Goal: Book appointment/travel/reservation

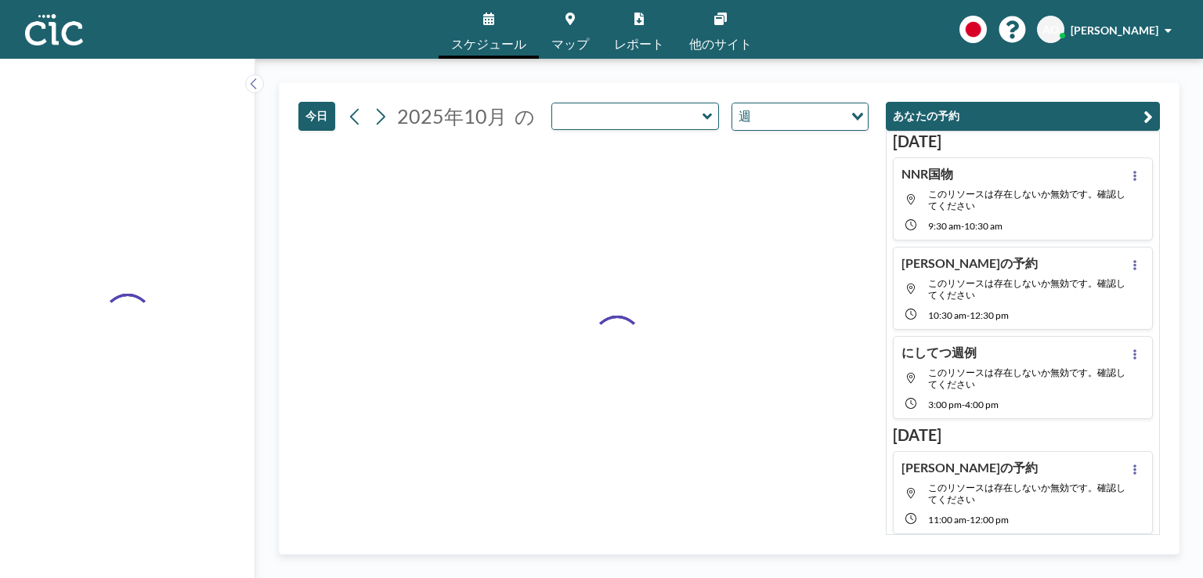
type input "Hitsuji"
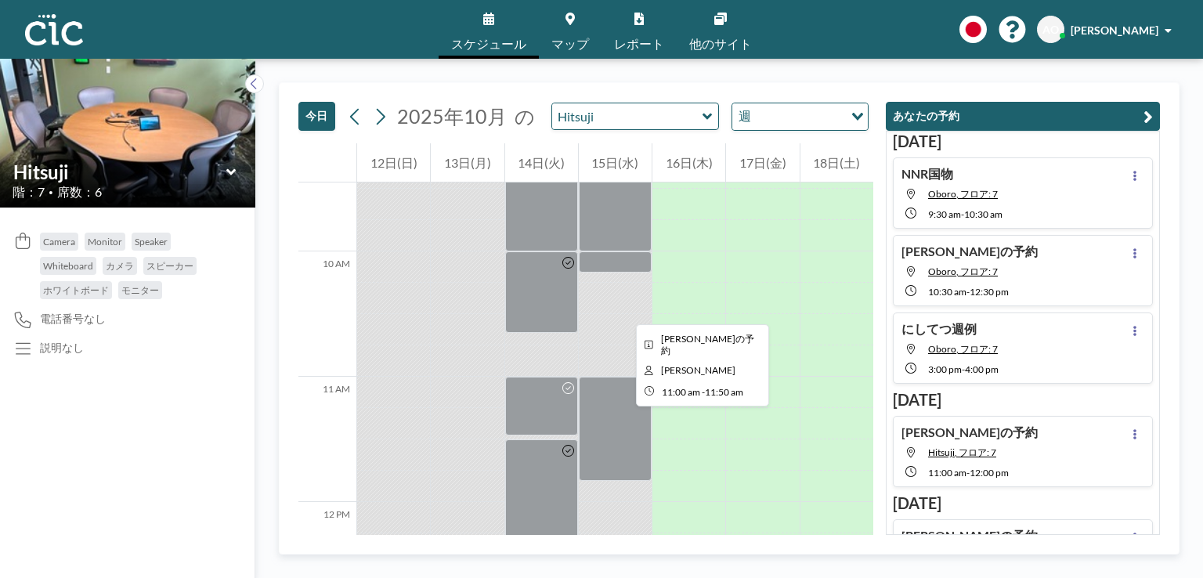
scroll to position [1183, 0]
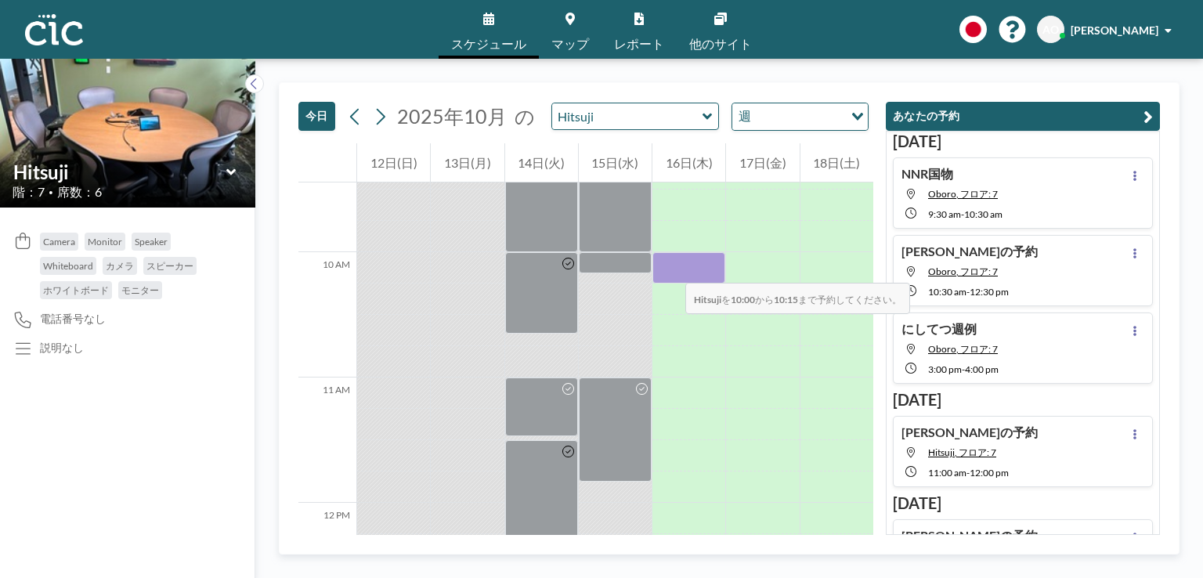
click at [669, 267] on div at bounding box center [688, 267] width 73 height 31
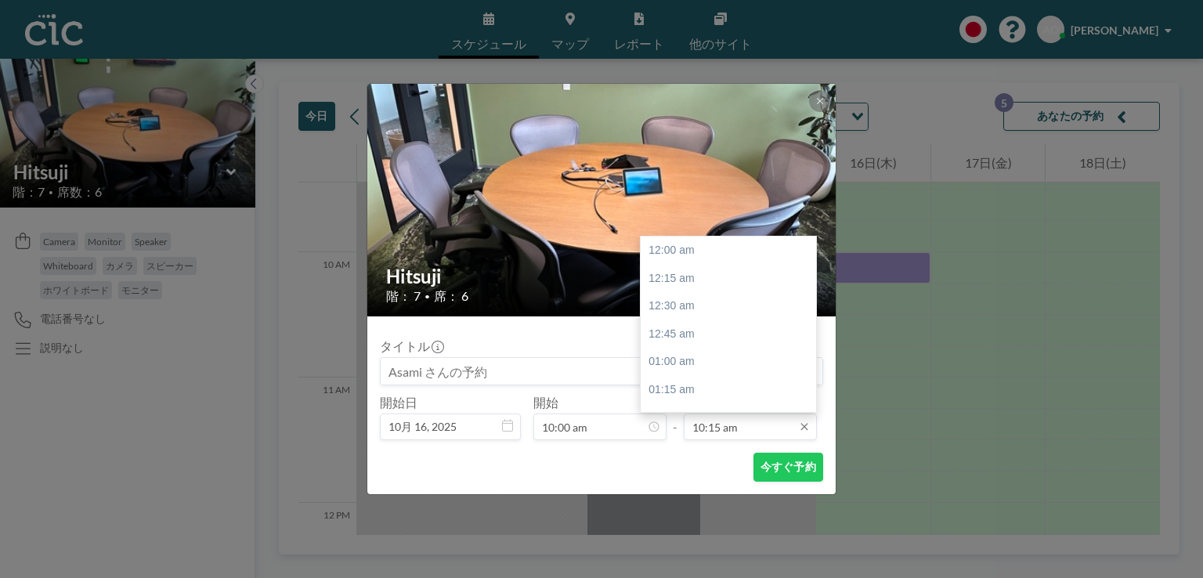
scroll to position [1143, 0]
click at [684, 334] on div "11:00 am" at bounding box center [731, 333] width 183 height 28
type input "11:00 am"
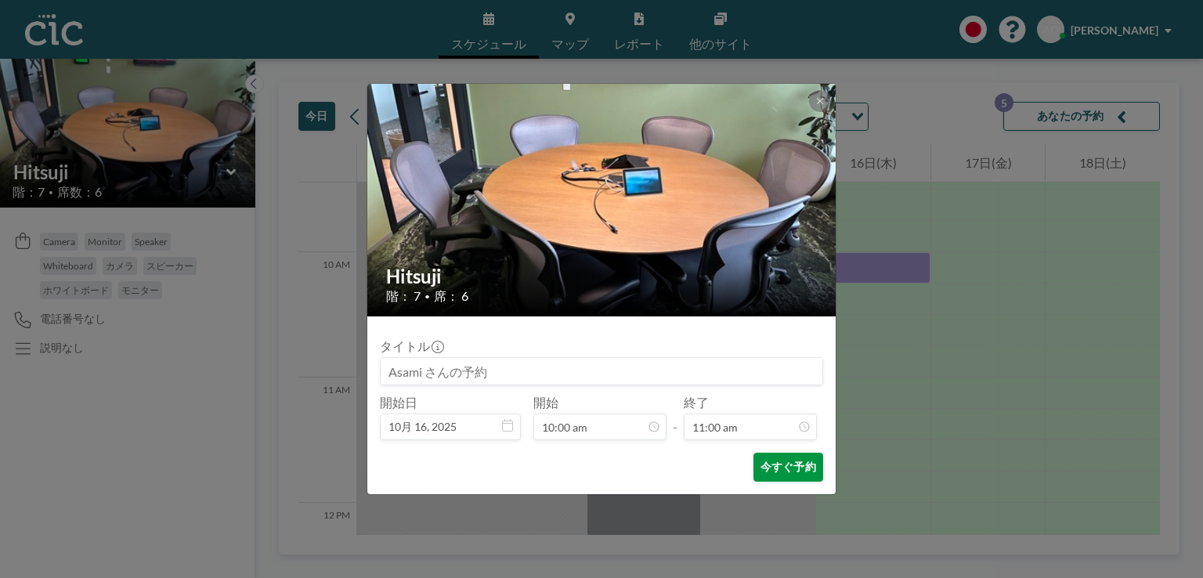
scroll to position [1226, 0]
click at [767, 468] on button "今すぐ予約" at bounding box center [788, 467] width 70 height 29
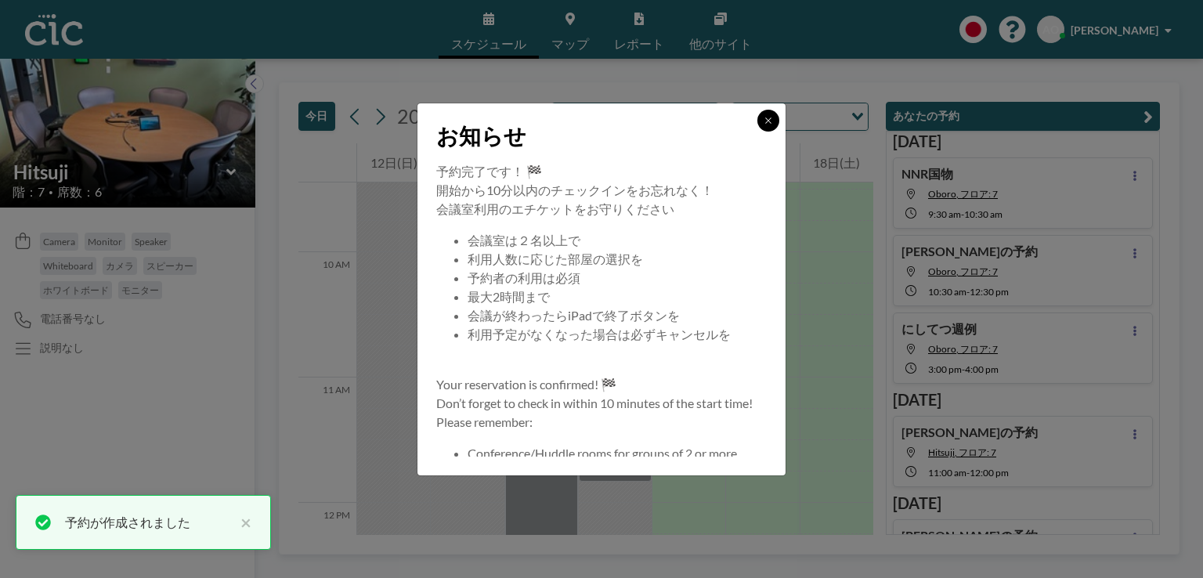
click at [767, 121] on icon at bounding box center [767, 120] width 9 height 9
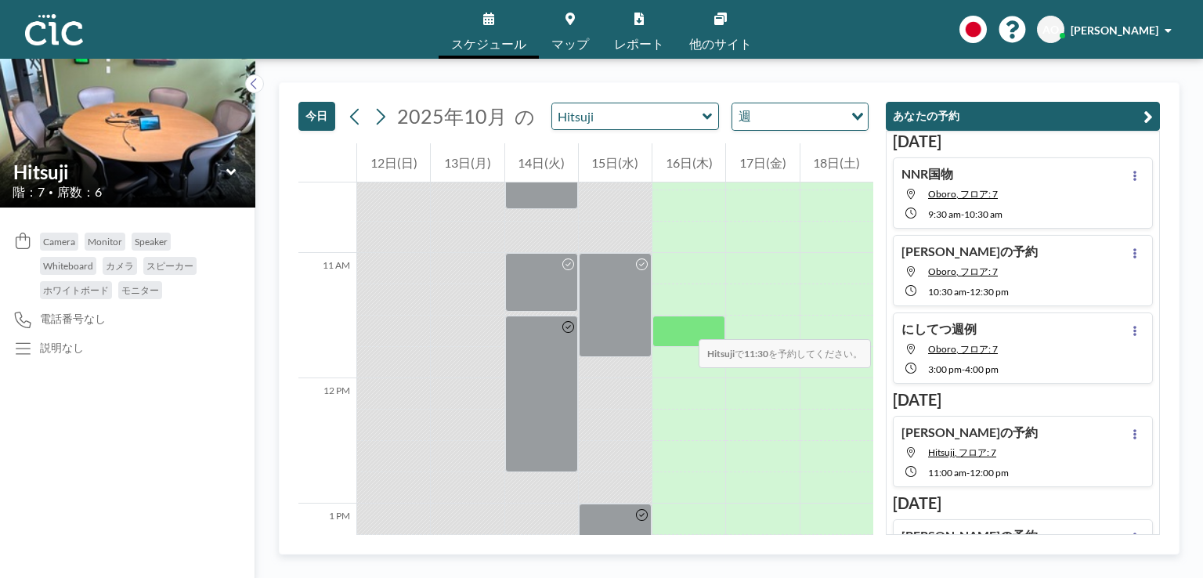
scroll to position [1315, 0]
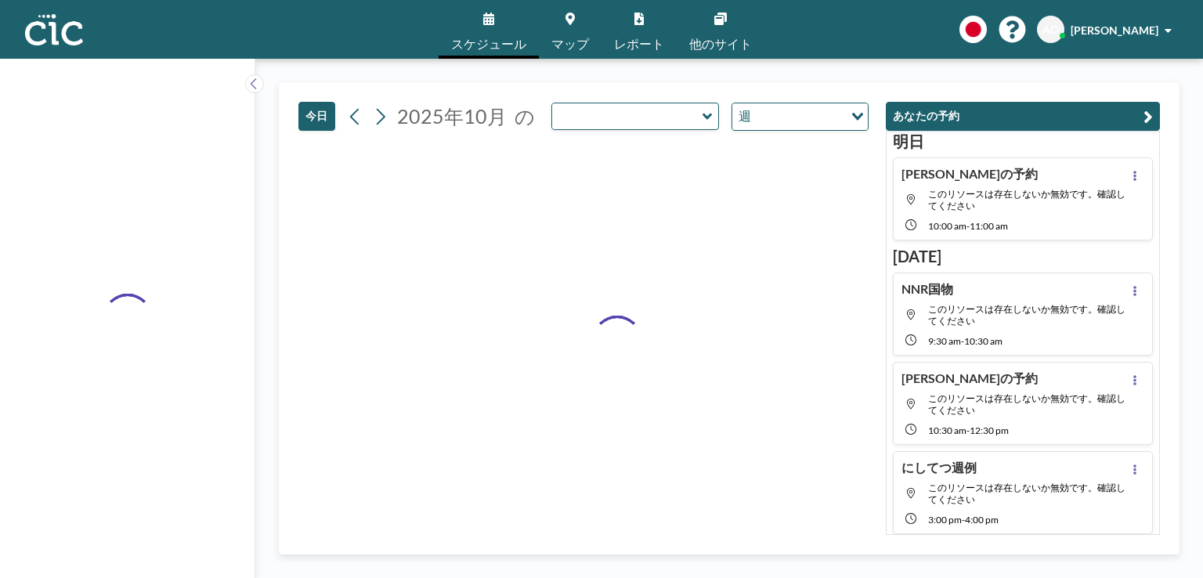
type input "Hitsuji"
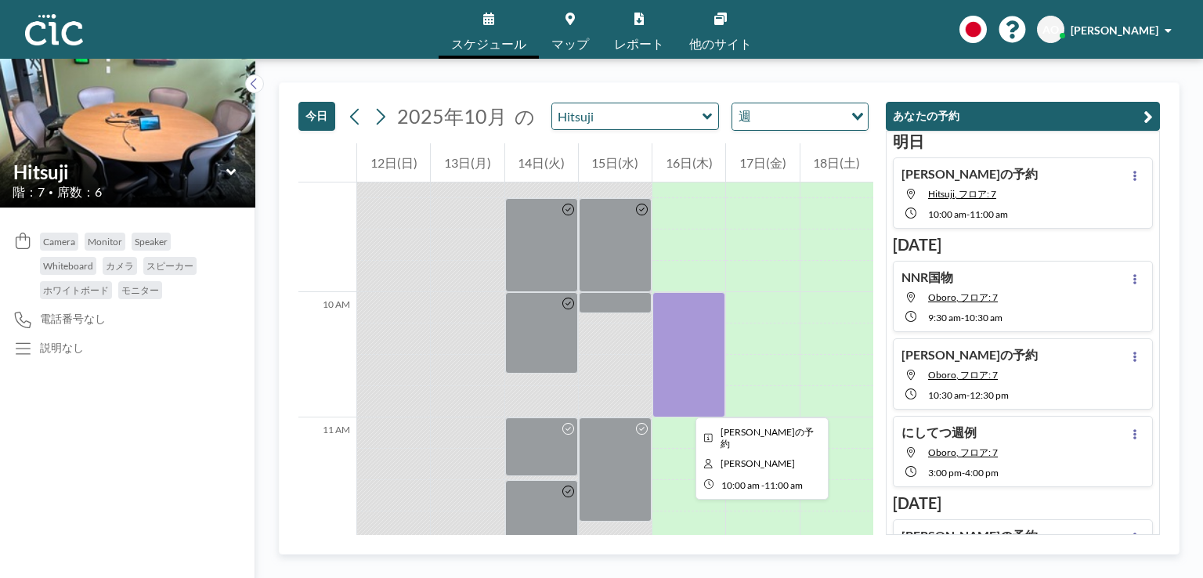
scroll to position [1146, 0]
